Goal: Task Accomplishment & Management: Manage account settings

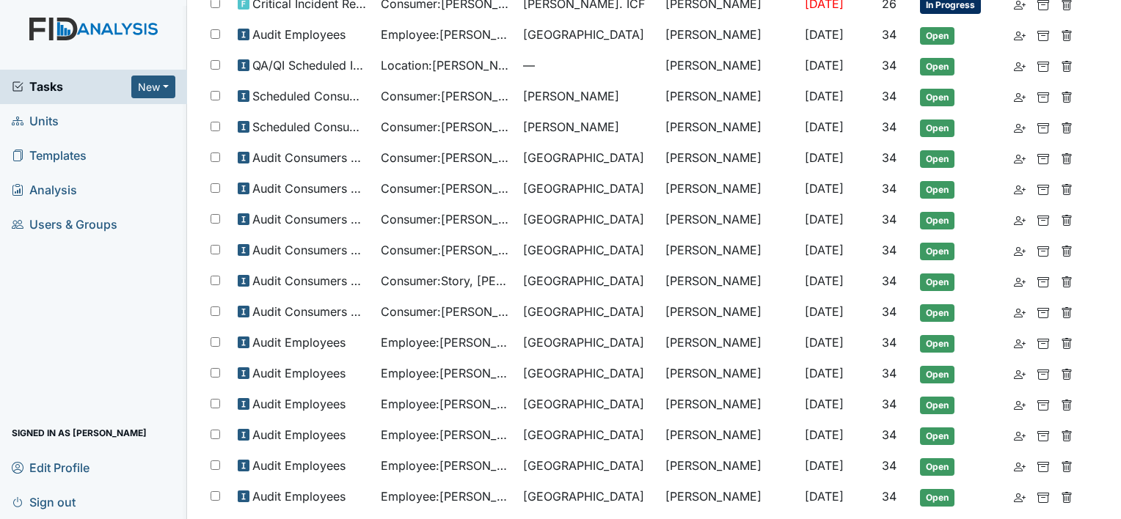
scroll to position [142, 0]
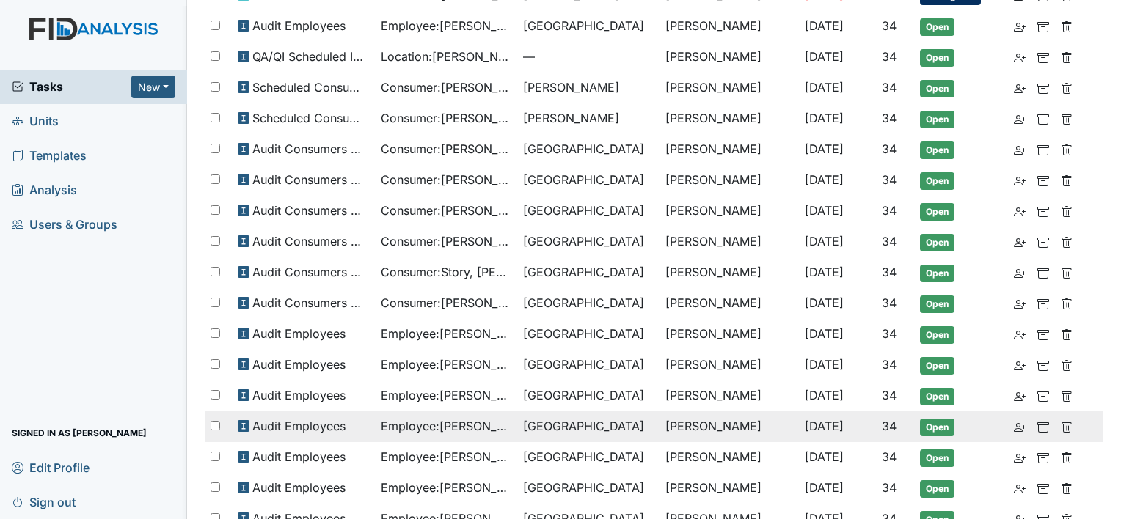
click at [490, 417] on span "Employee : Richardson, Angie" at bounding box center [446, 426] width 131 height 18
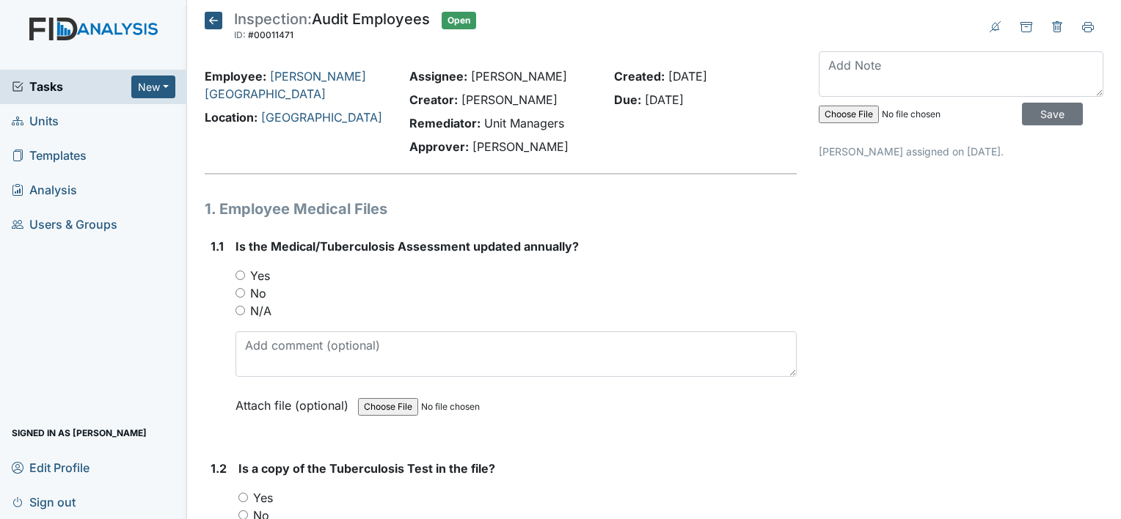
click at [211, 22] on icon at bounding box center [214, 21] width 18 height 18
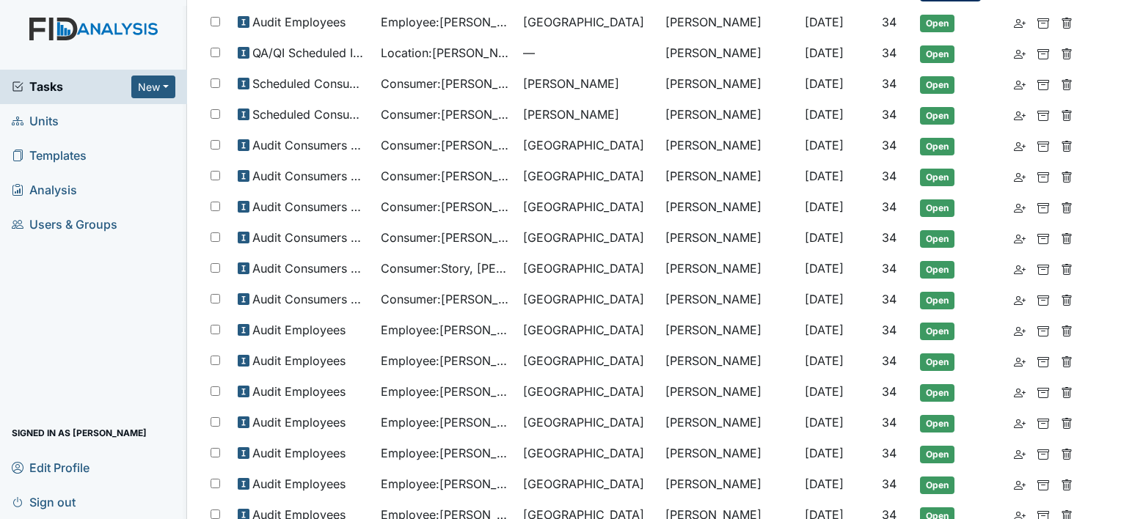
scroll to position [147, 0]
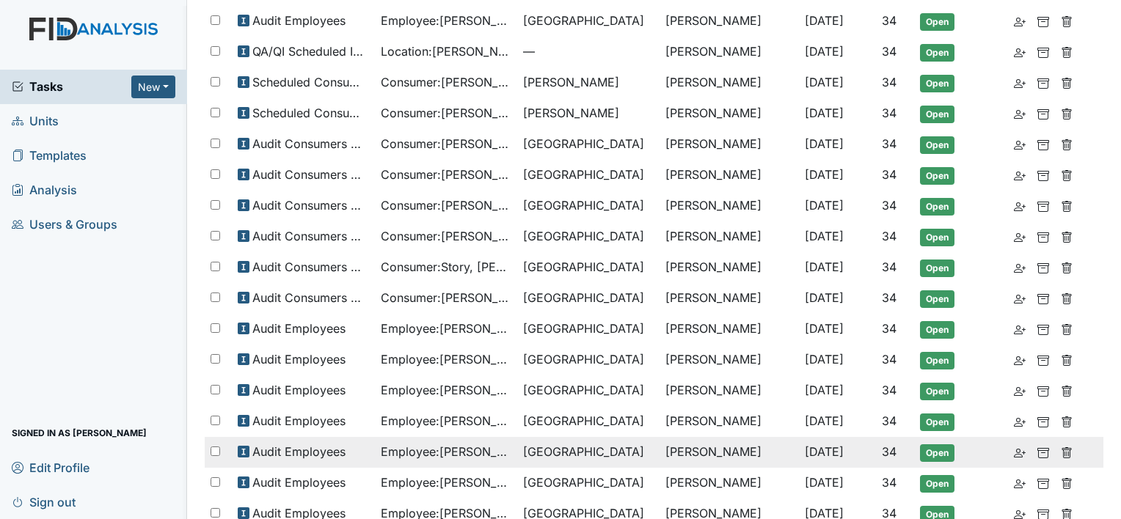
click at [536, 446] on span "[GEOGRAPHIC_DATA]" at bounding box center [583, 452] width 121 height 18
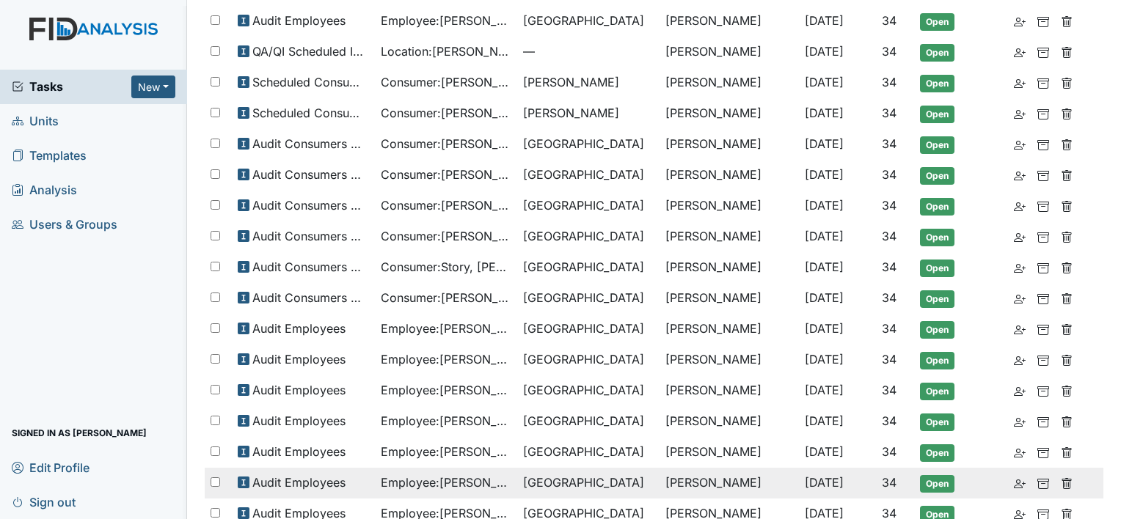
click at [484, 474] on span "Employee : Savage, Judy" at bounding box center [446, 483] width 131 height 18
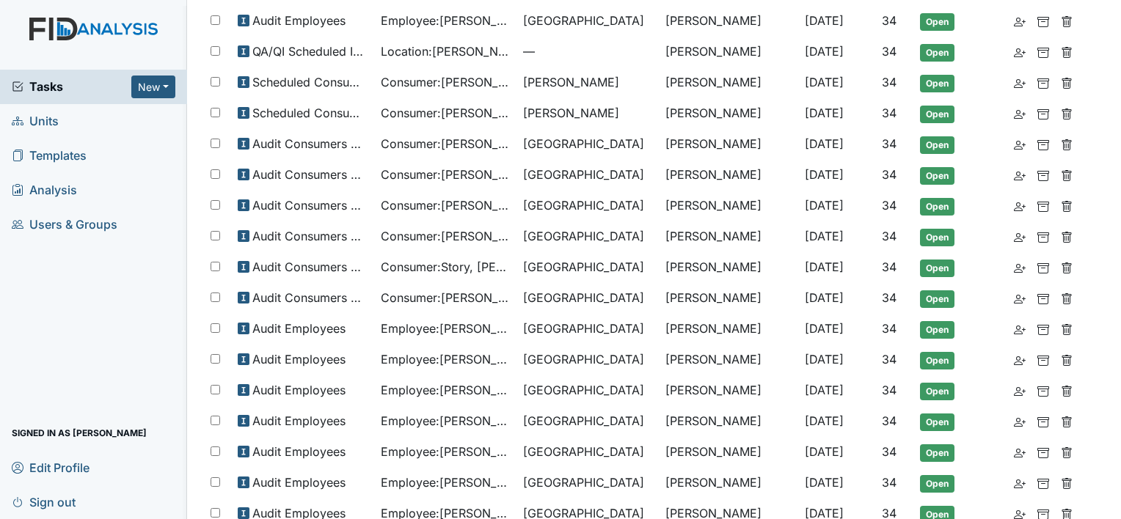
scroll to position [176, 0]
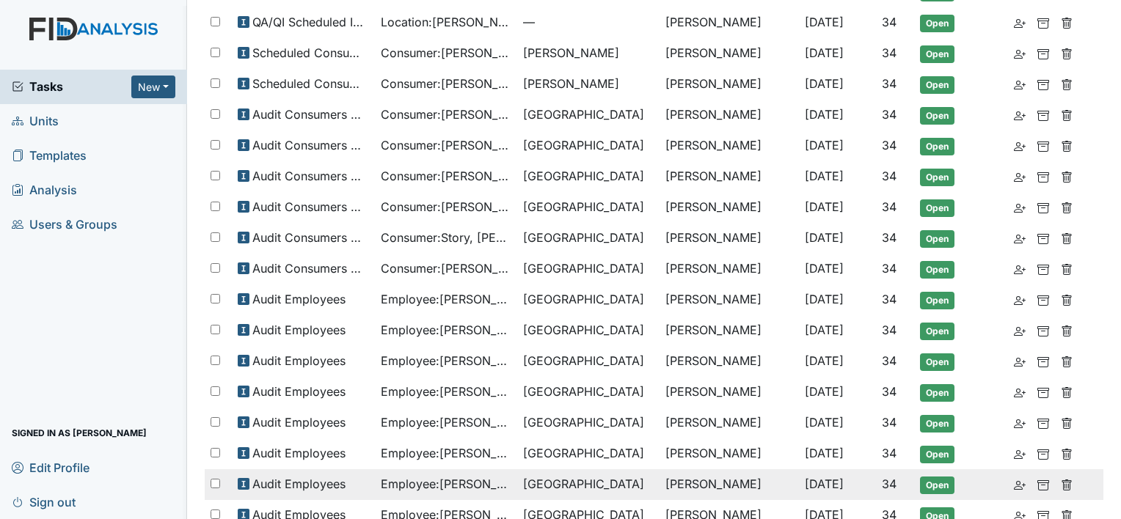
click at [528, 476] on td "[GEOGRAPHIC_DATA]" at bounding box center [588, 484] width 142 height 31
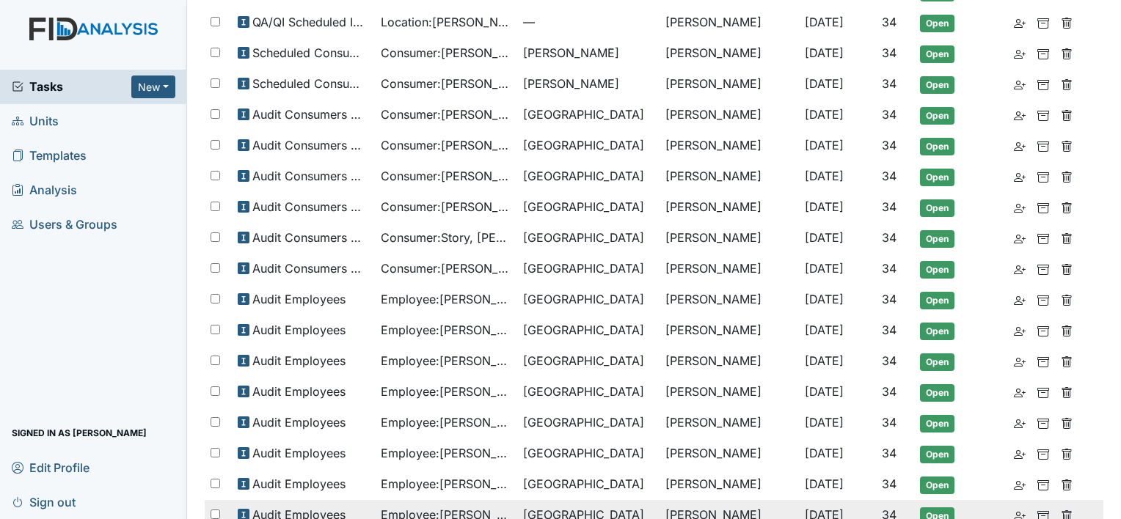
click at [473, 506] on span "Employee : Shearin, Darcus" at bounding box center [446, 515] width 131 height 18
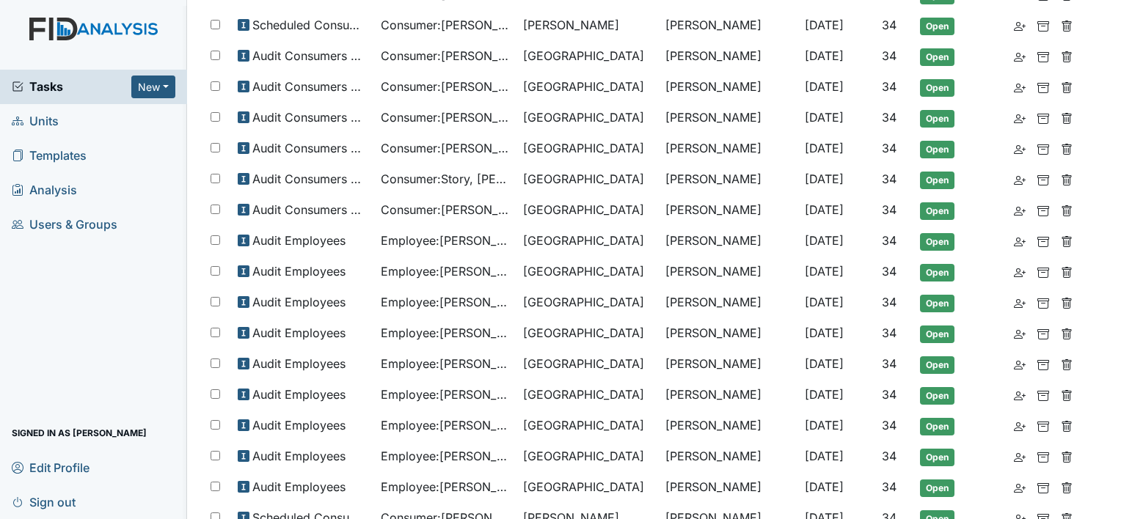
scroll to position [264, 0]
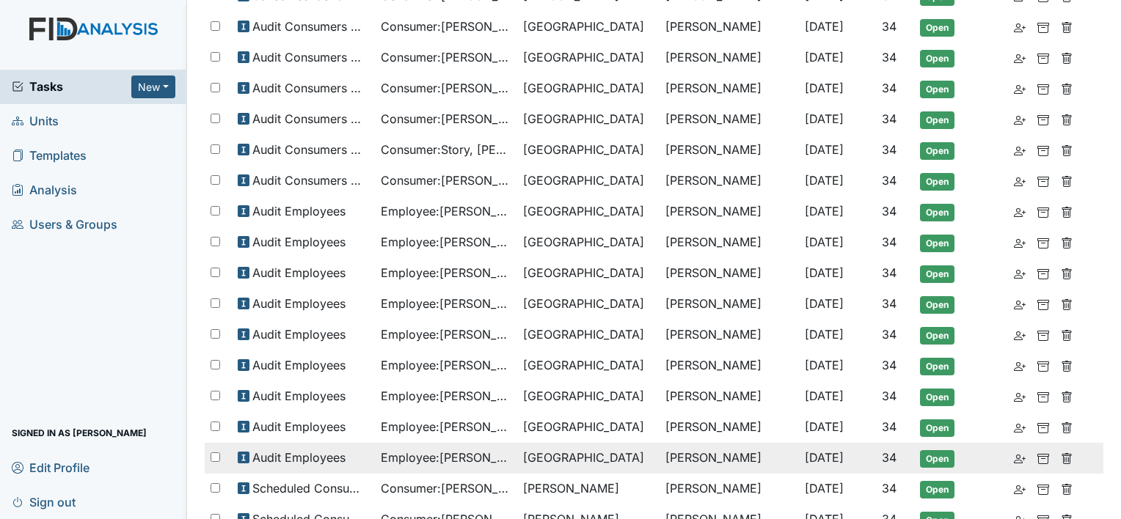
click at [475, 449] on span "Employee : Walters, Peggy" at bounding box center [446, 458] width 131 height 18
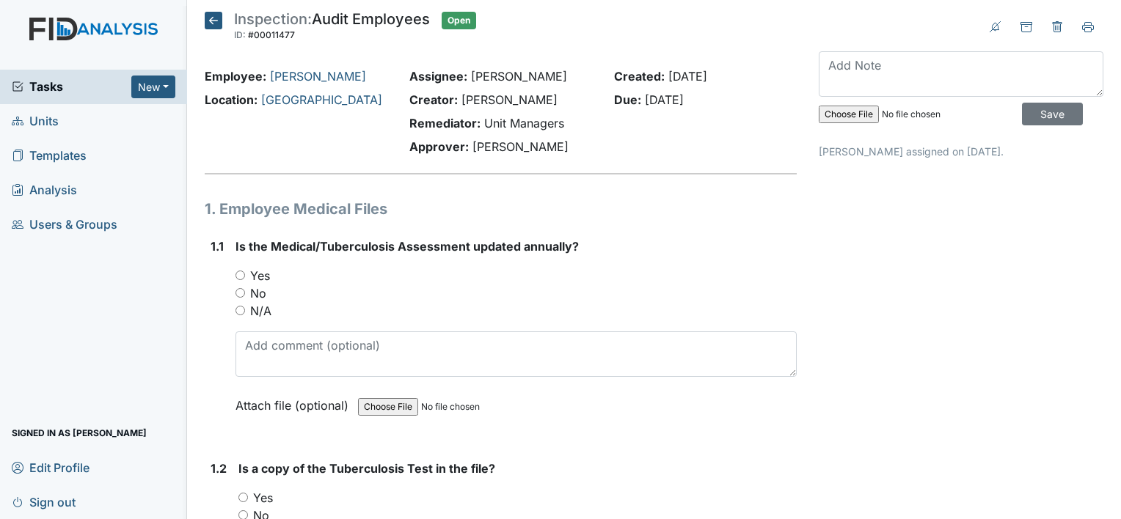
click at [211, 18] on icon at bounding box center [214, 21] width 18 height 18
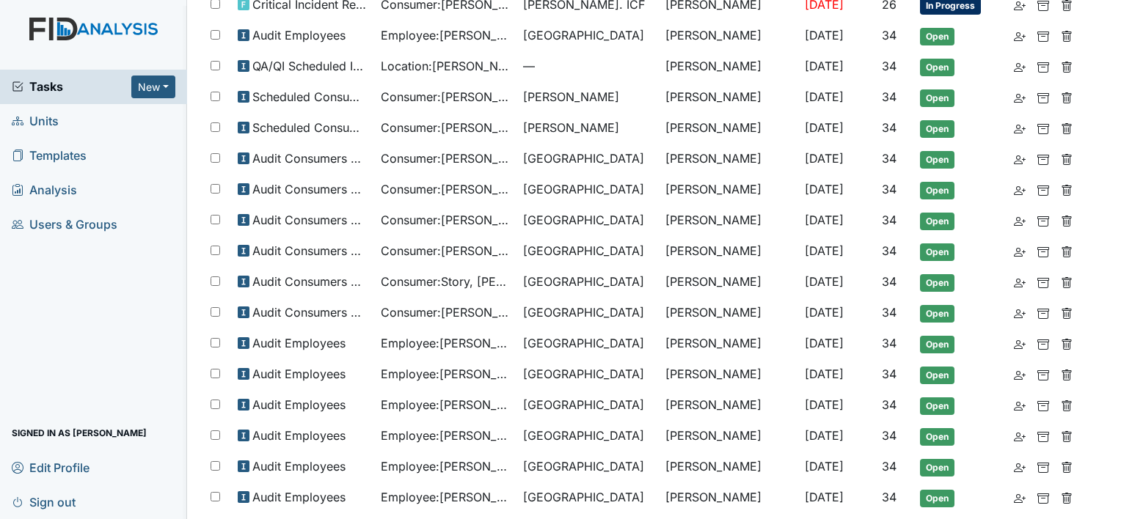
scroll to position [147, 0]
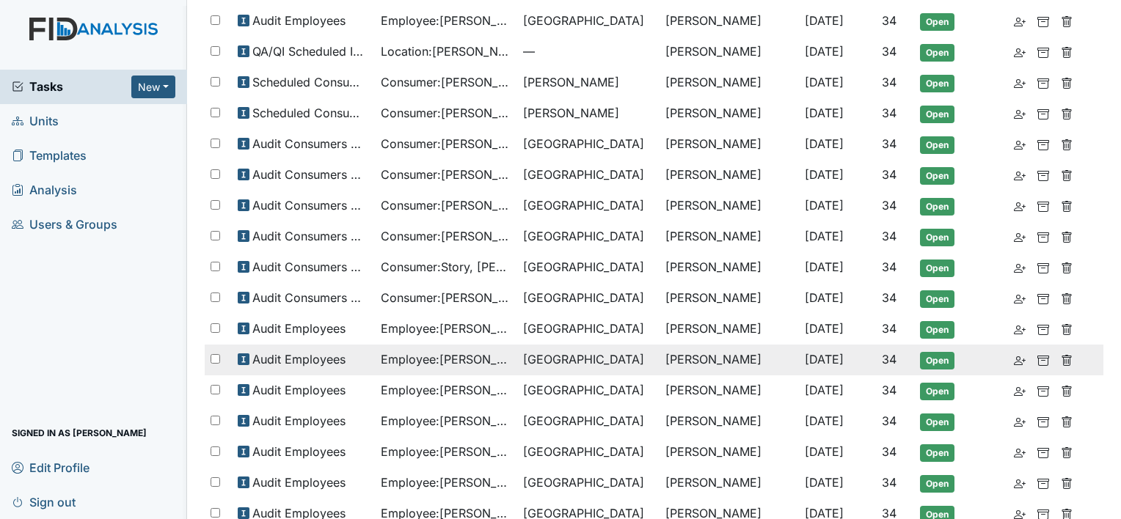
click at [213, 354] on input "checkbox" at bounding box center [215, 359] width 10 height 10
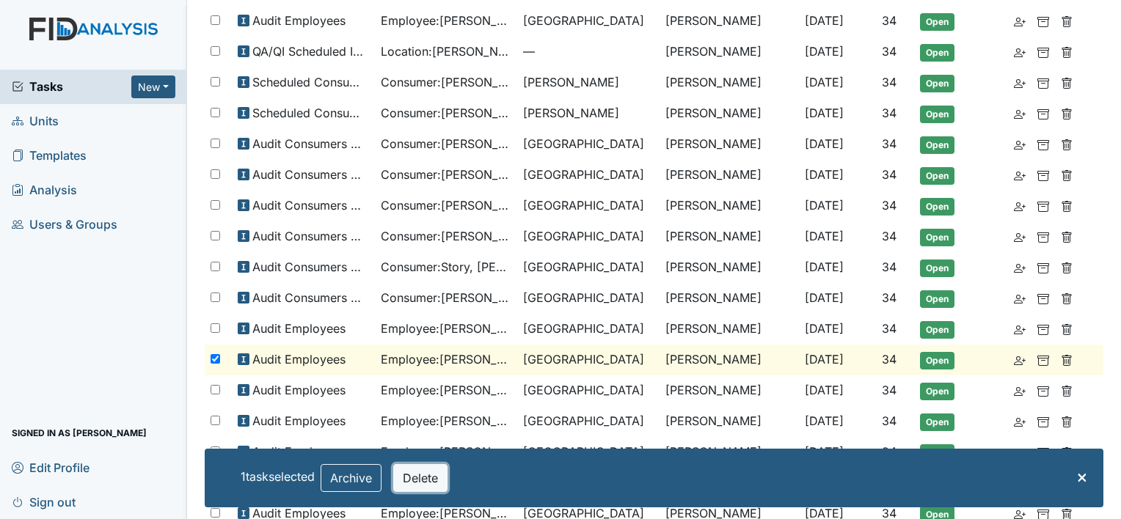
click at [442, 477] on button "Delete" at bounding box center [420, 478] width 54 height 28
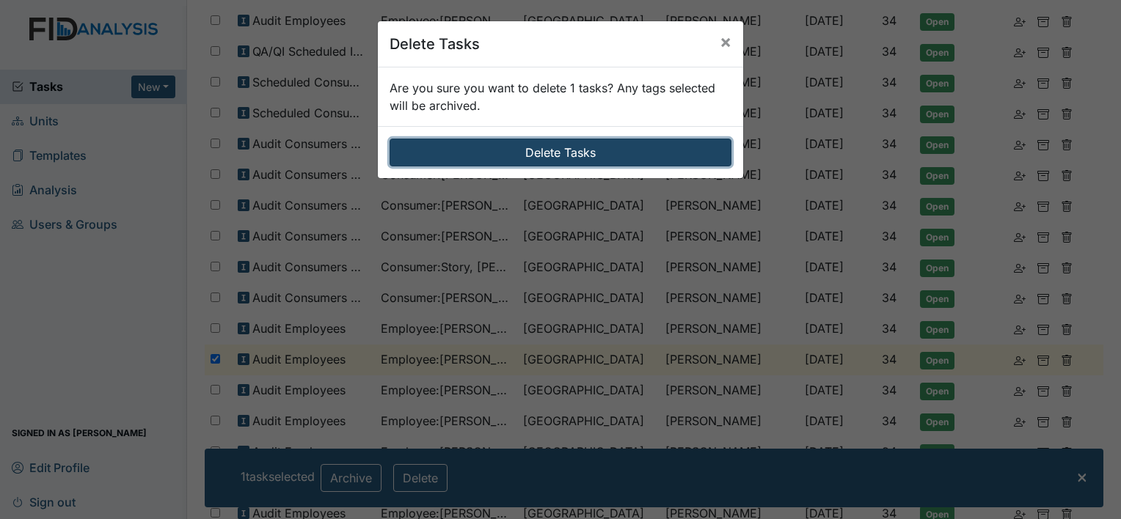
click at [628, 158] on button "Delete Tasks" at bounding box center [560, 153] width 342 height 28
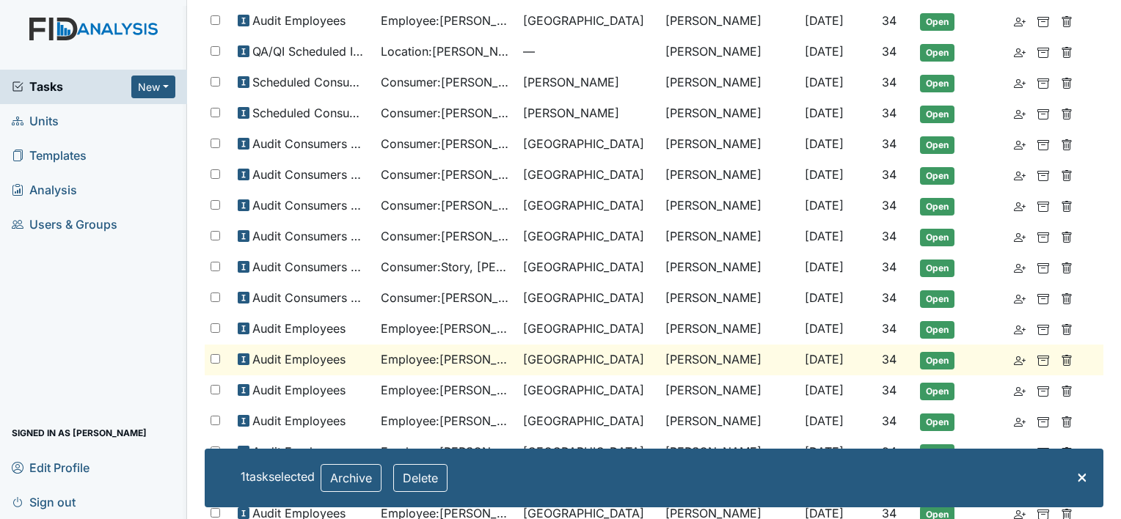
checkbox input "false"
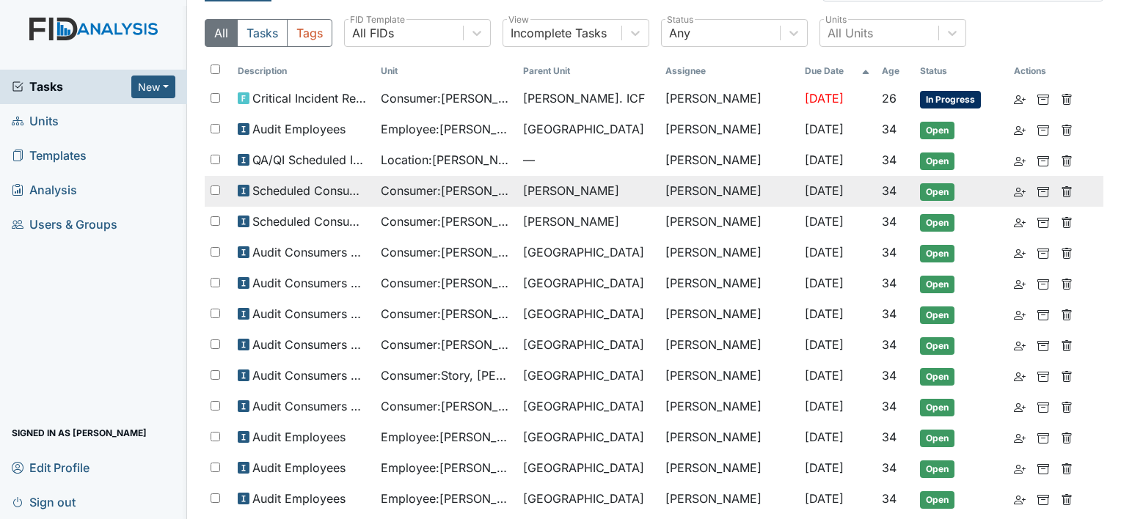
scroll to position [73, 0]
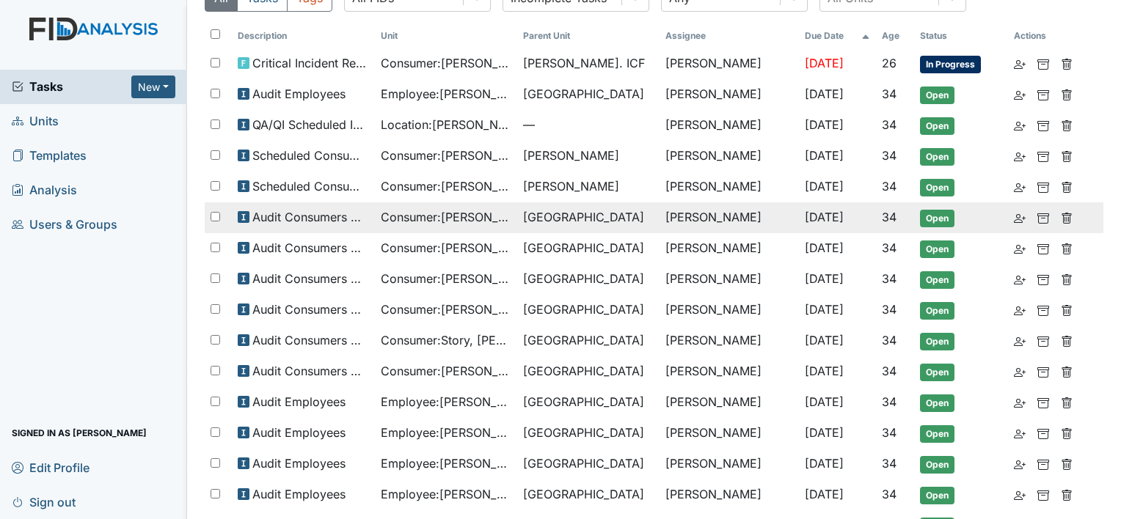
click at [535, 220] on span "[GEOGRAPHIC_DATA]" at bounding box center [583, 217] width 121 height 18
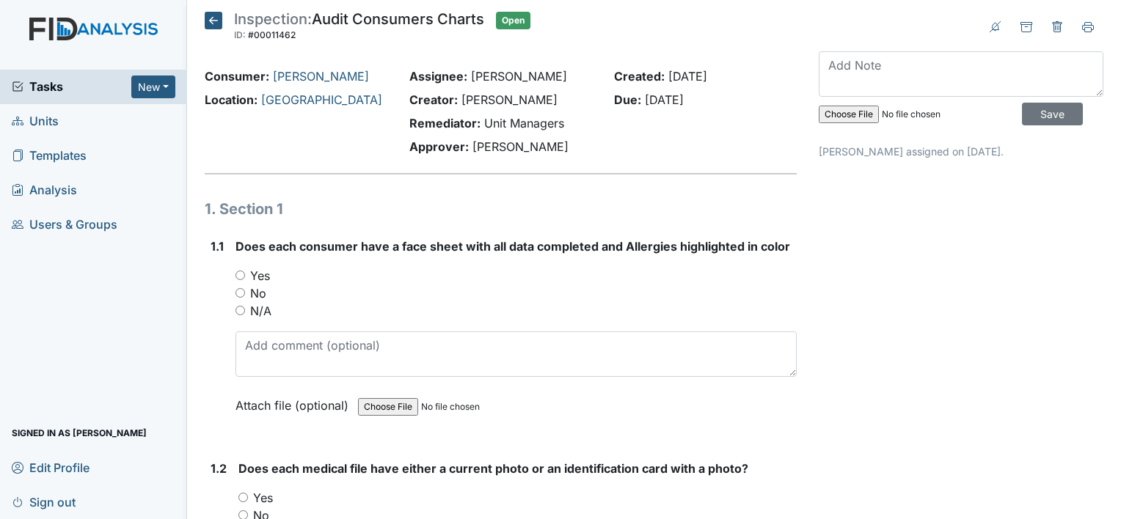
click at [210, 17] on icon at bounding box center [214, 21] width 18 height 18
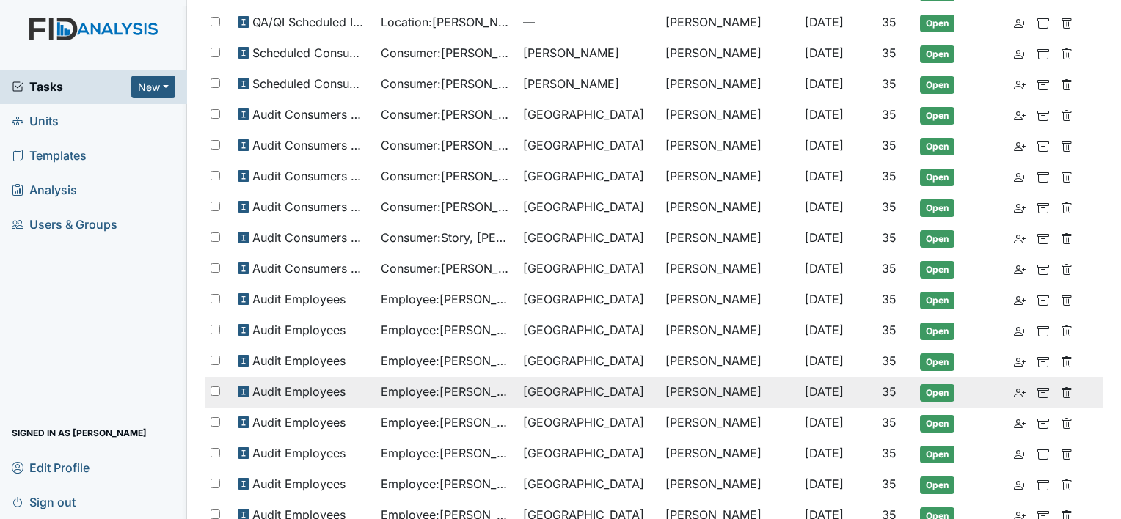
scroll to position [220, 0]
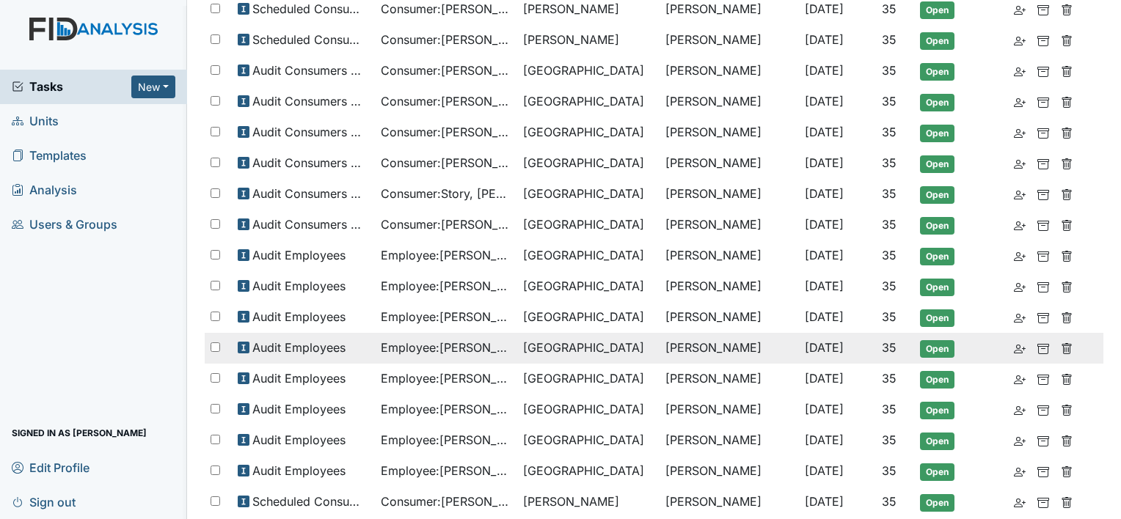
click at [548, 339] on span "[GEOGRAPHIC_DATA]" at bounding box center [583, 348] width 121 height 18
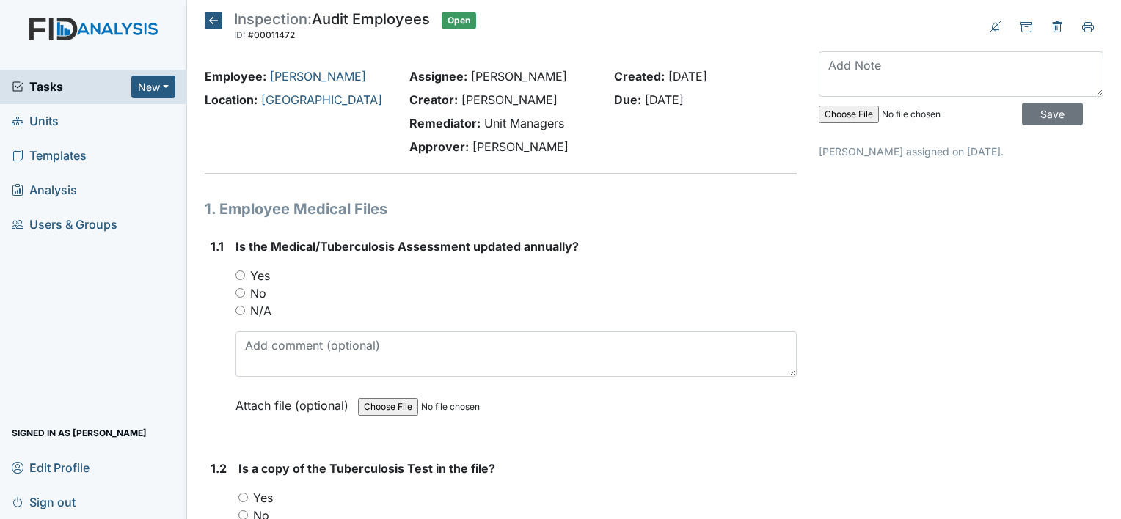
click at [216, 18] on icon at bounding box center [214, 21] width 18 height 18
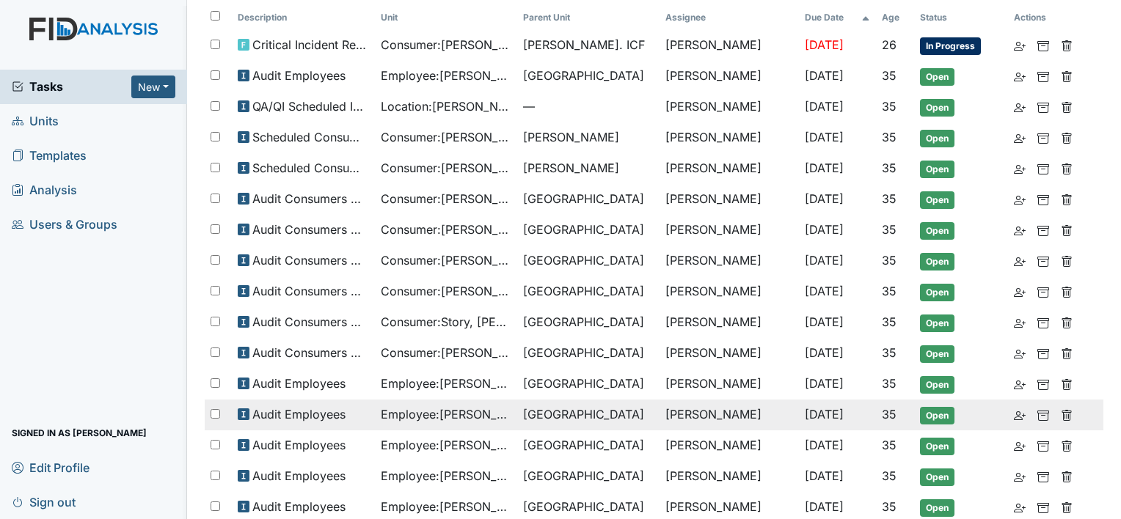
scroll to position [147, 0]
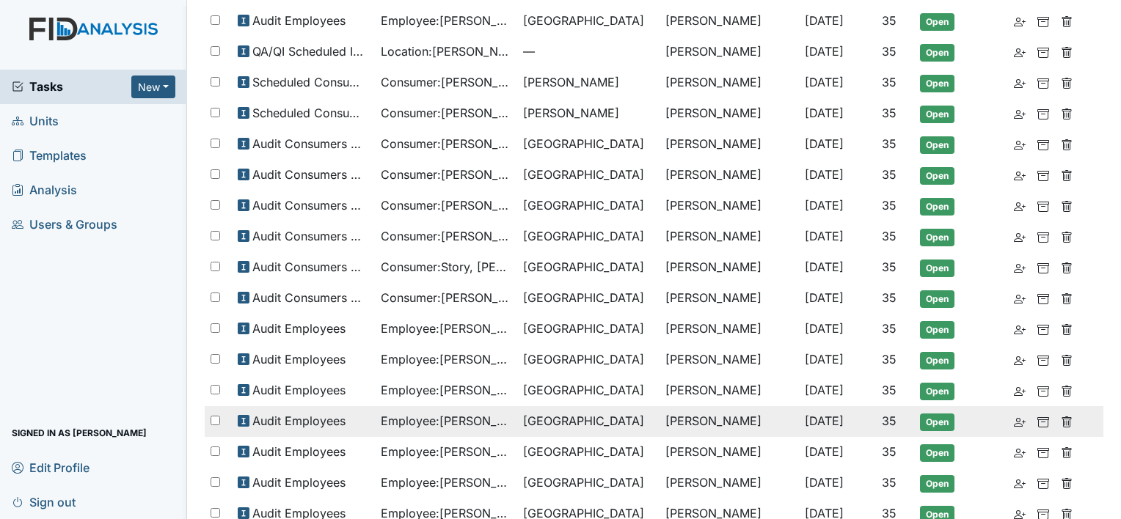
click at [477, 420] on span "Employee : [PERSON_NAME]" at bounding box center [446, 421] width 131 height 18
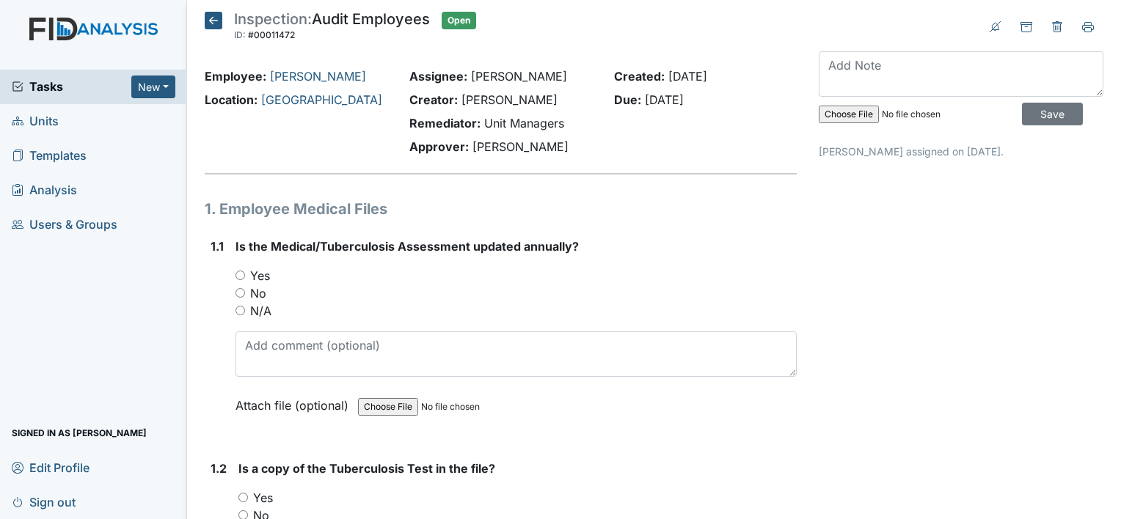
click at [211, 24] on icon at bounding box center [214, 21] width 18 height 18
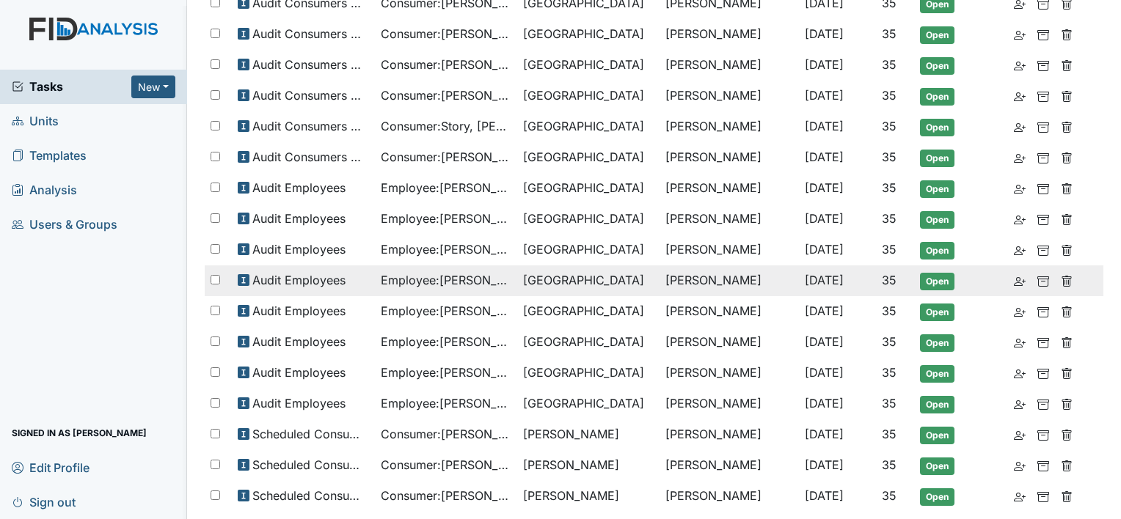
scroll to position [293, 0]
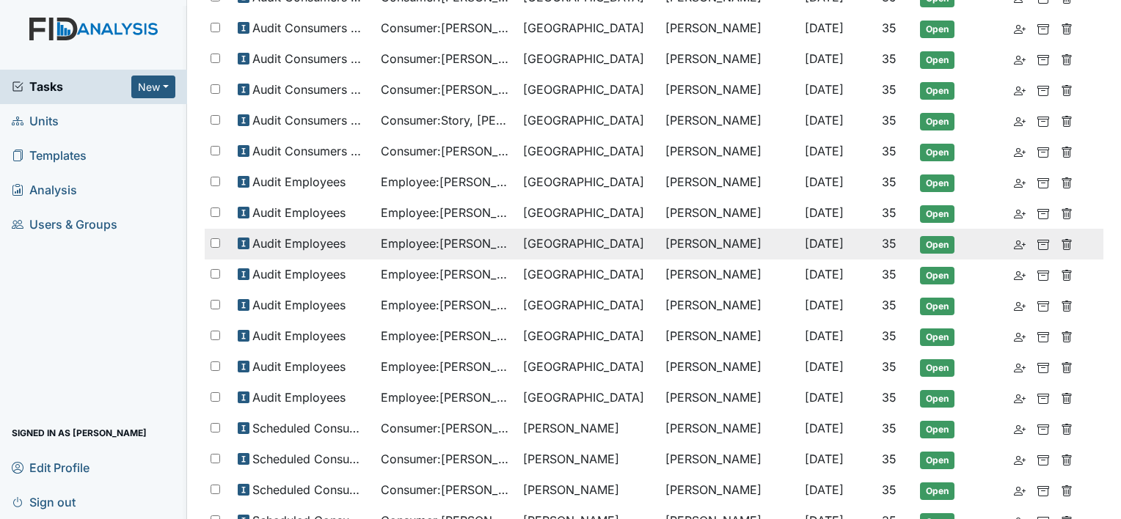
click at [473, 239] on span "Employee : Richardson, Angie" at bounding box center [446, 244] width 131 height 18
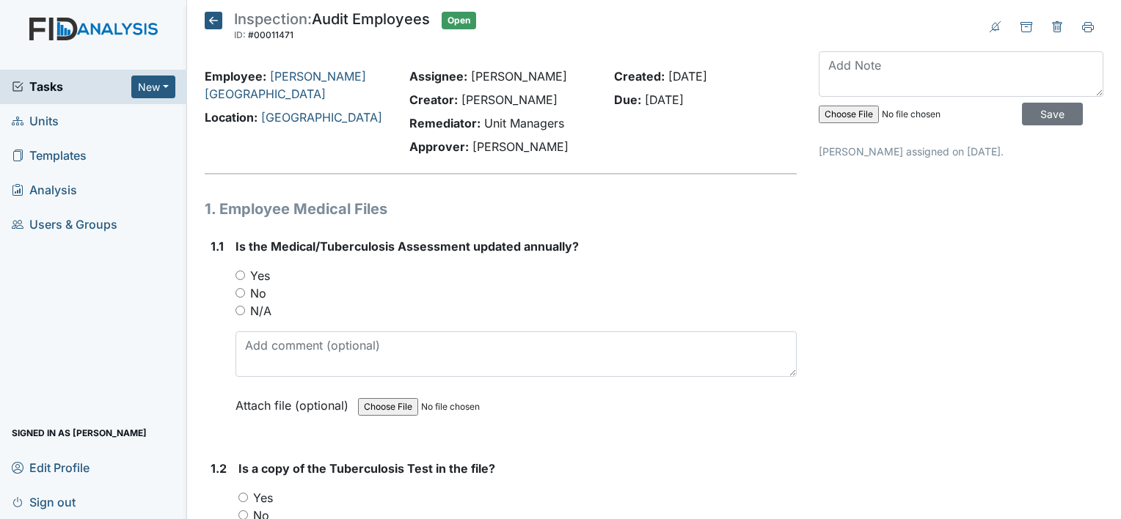
click at [213, 17] on icon at bounding box center [214, 21] width 18 height 18
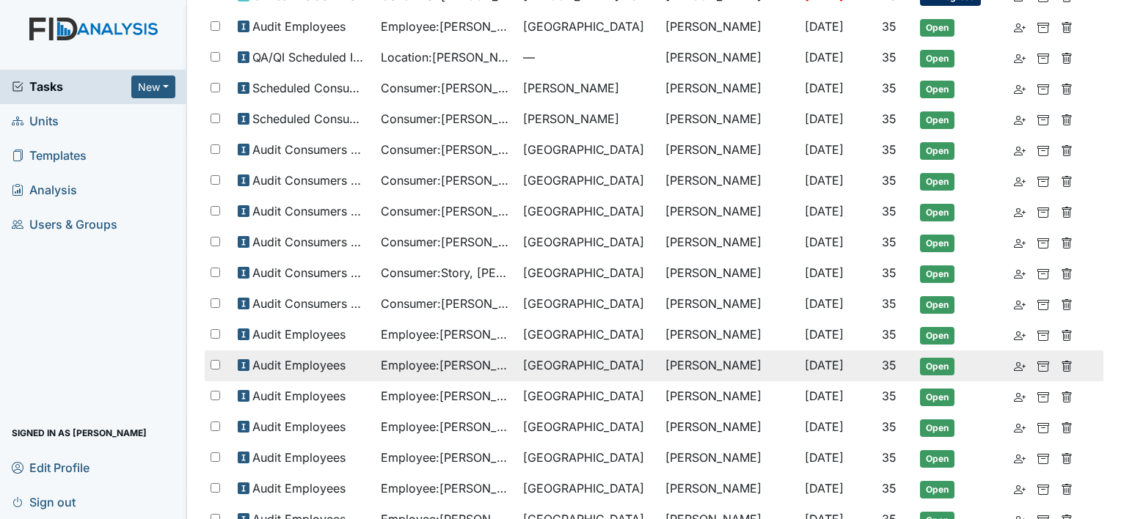
scroll to position [147, 0]
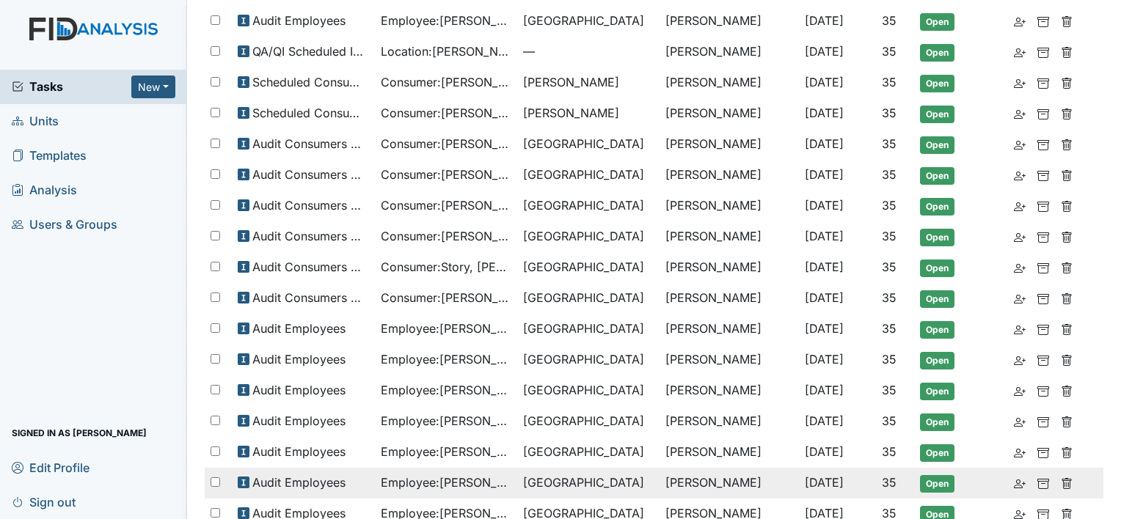
click at [527, 468] on td "[GEOGRAPHIC_DATA]" at bounding box center [588, 483] width 142 height 31
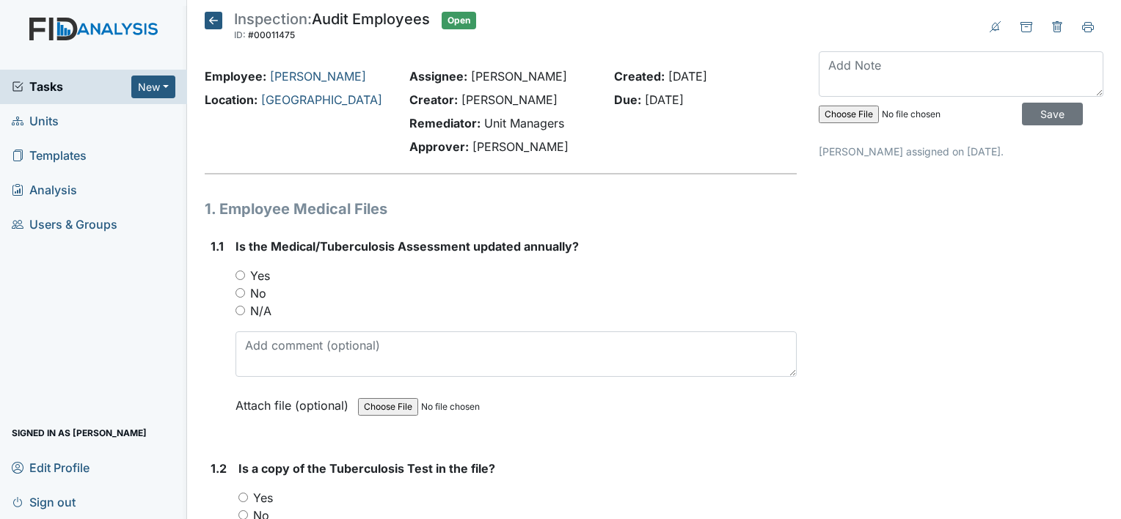
click at [216, 18] on icon at bounding box center [214, 21] width 18 height 18
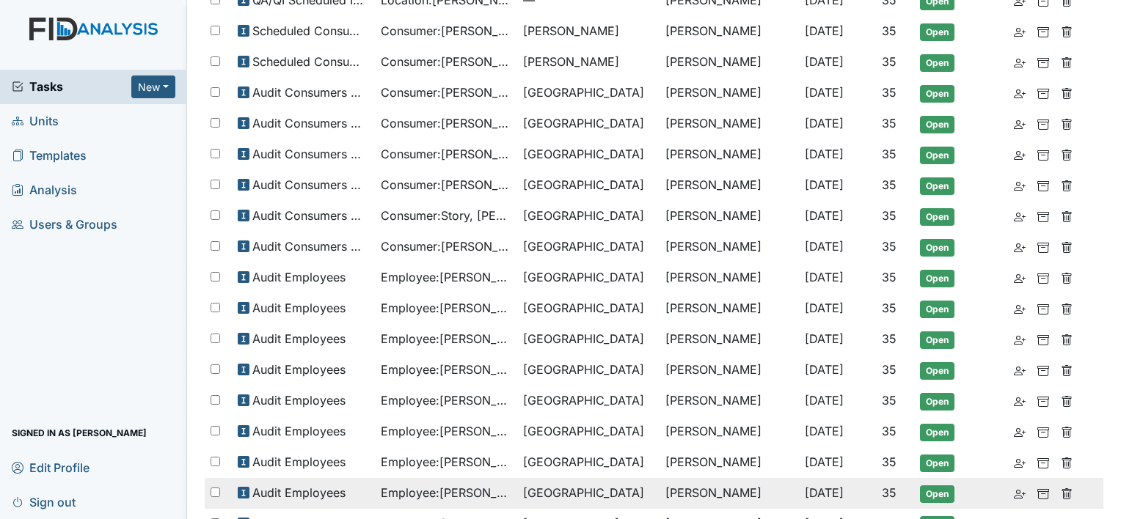
scroll to position [220, 0]
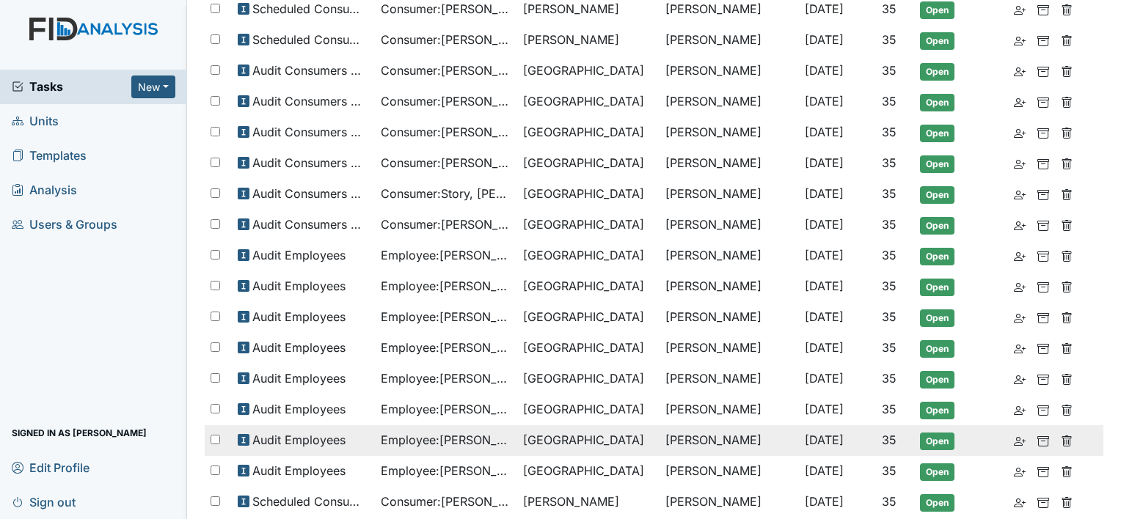
click at [511, 431] on span "Employee : [PERSON_NAME]" at bounding box center [446, 440] width 131 height 18
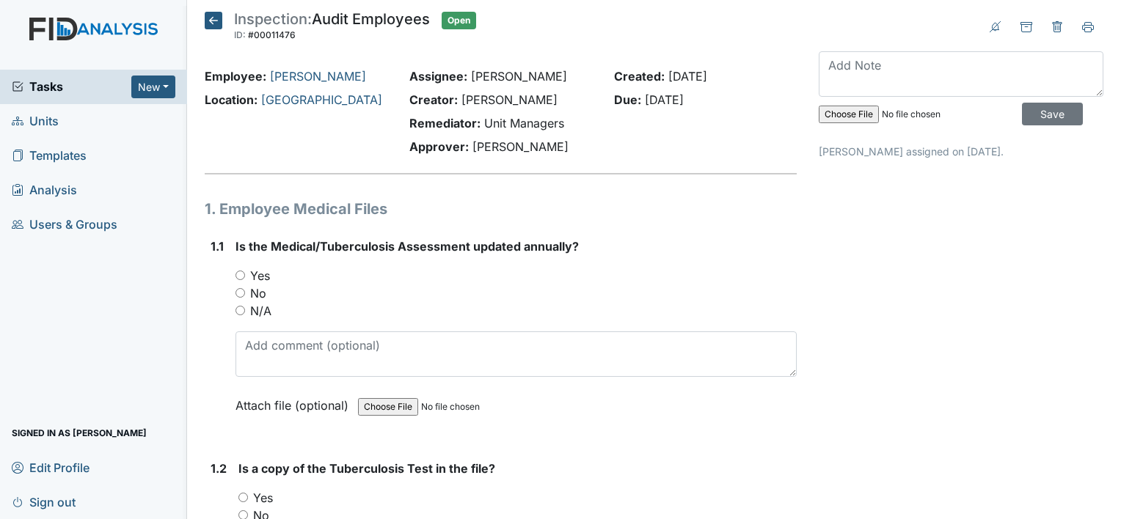
click at [212, 26] on icon at bounding box center [214, 21] width 18 height 18
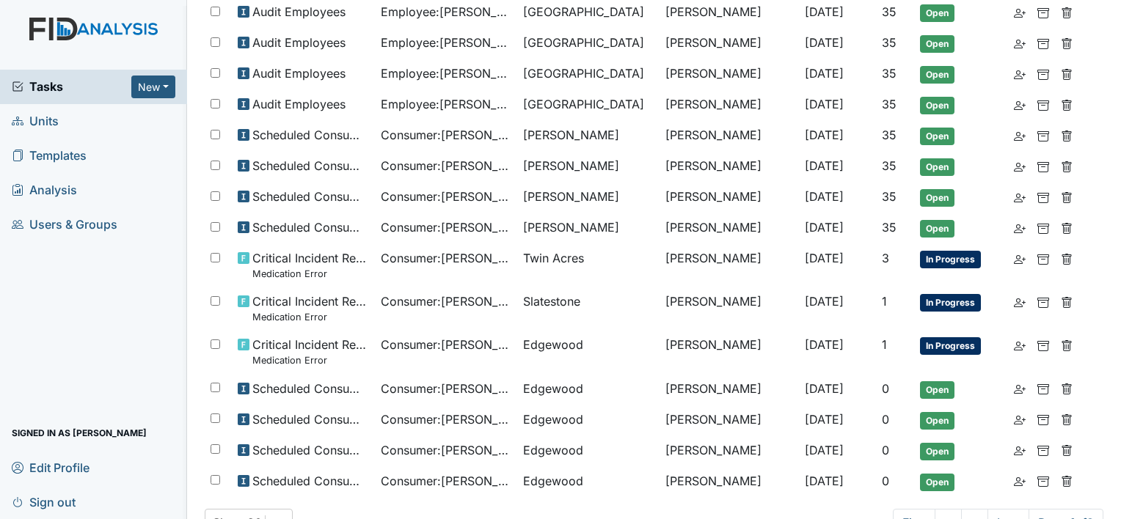
scroll to position [612, 0]
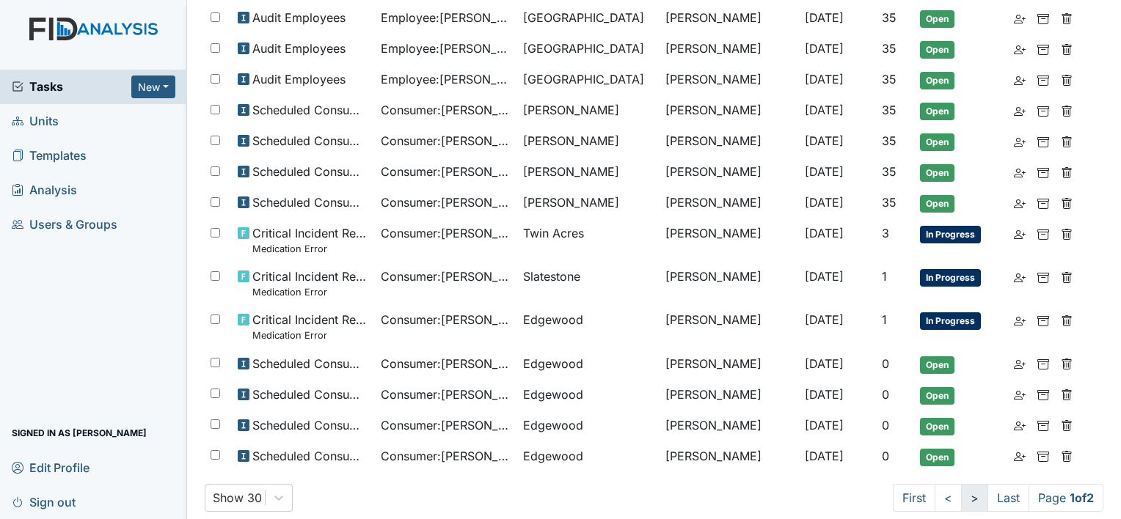
click at [961, 484] on link ">" at bounding box center [974, 498] width 27 height 28
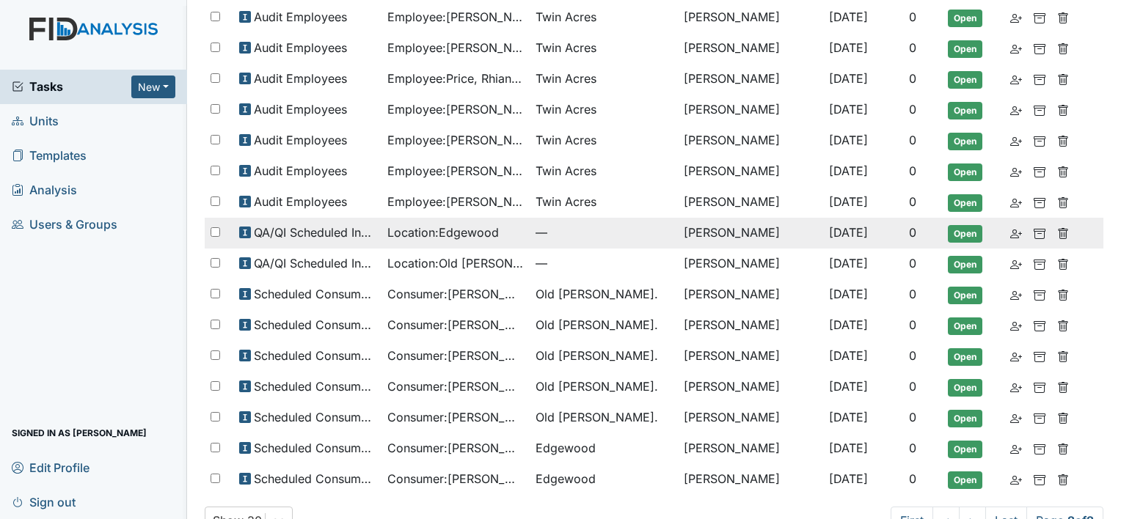
scroll to position [421, 0]
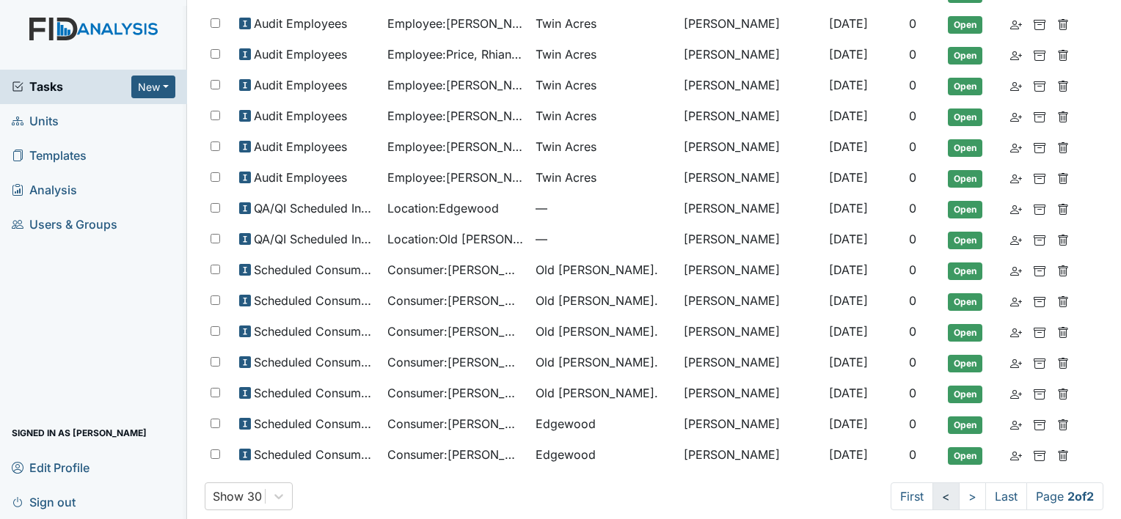
click at [932, 490] on link "<" at bounding box center [945, 497] width 27 height 28
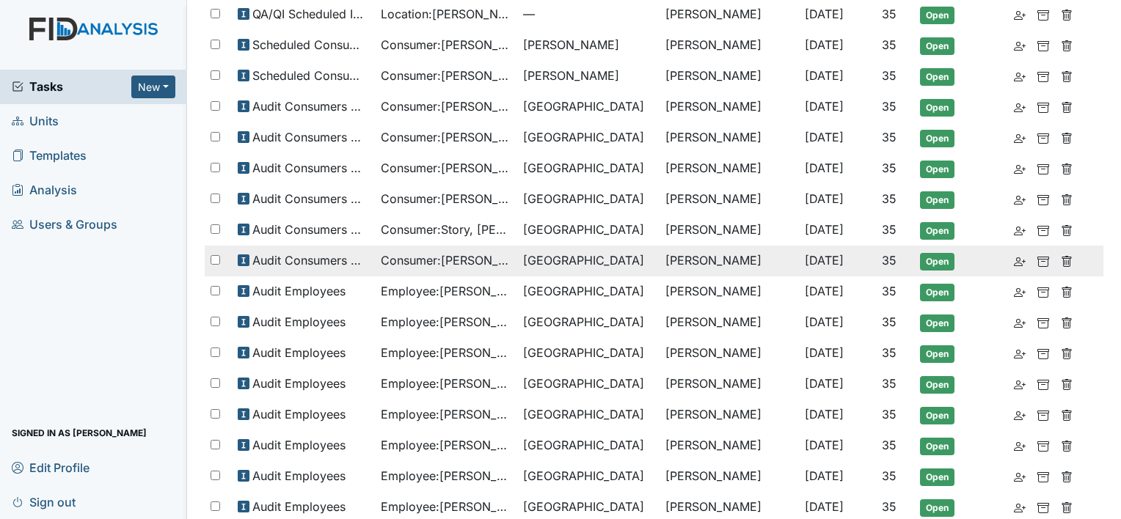
scroll to position [220, 0]
